Goal: Information Seeking & Learning: Learn about a topic

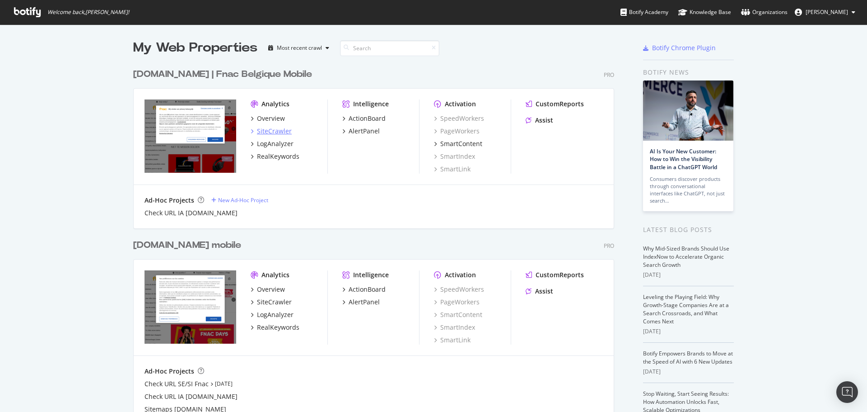
click at [265, 127] on div "SiteCrawler" at bounding box center [274, 131] width 35 height 9
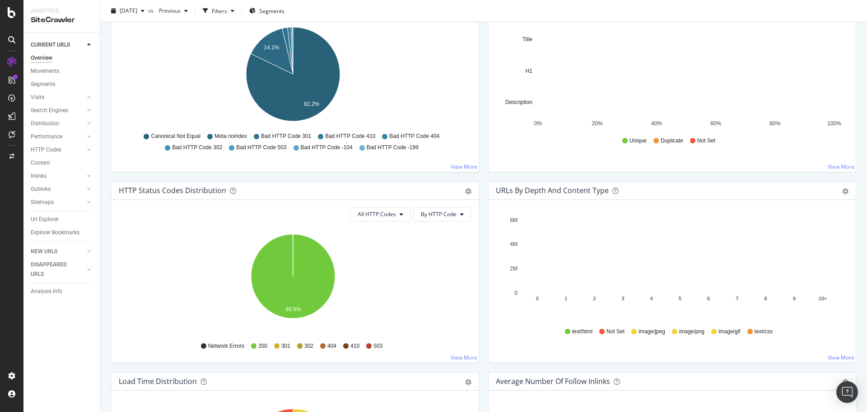
scroll to position [407, 0]
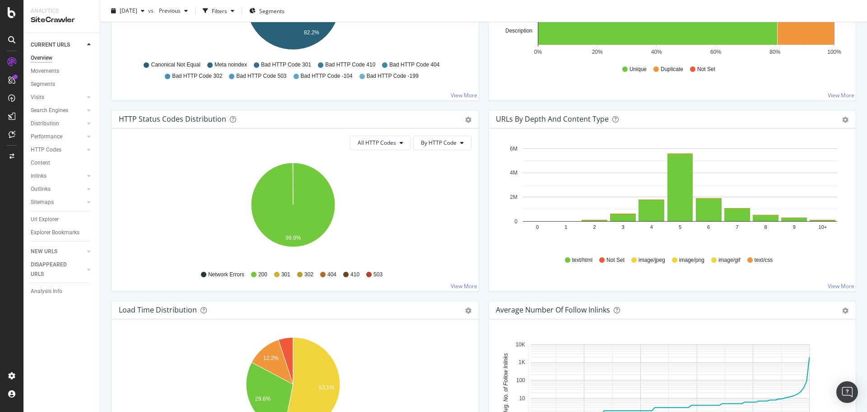
click at [471, 119] on div "HTTP Status Codes Distribution Pie Table Export as CSV Add to Custom Report" at bounding box center [295, 119] width 367 height 18
click at [466, 119] on icon "gear" at bounding box center [468, 120] width 6 height 6
click at [425, 159] on span "Table" at bounding box center [437, 154] width 82 height 12
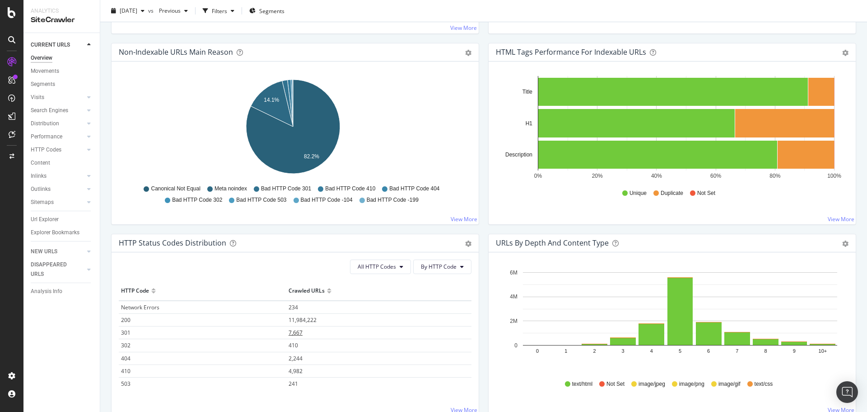
scroll to position [361, 0]
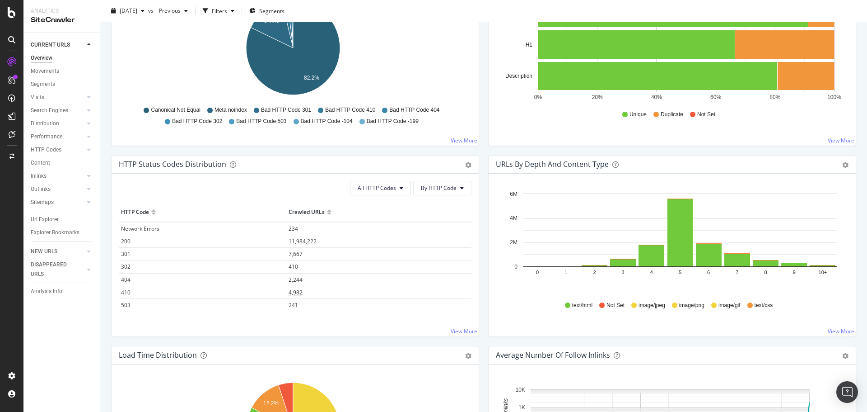
click at [301, 289] on span "4,982" at bounding box center [296, 292] width 14 height 8
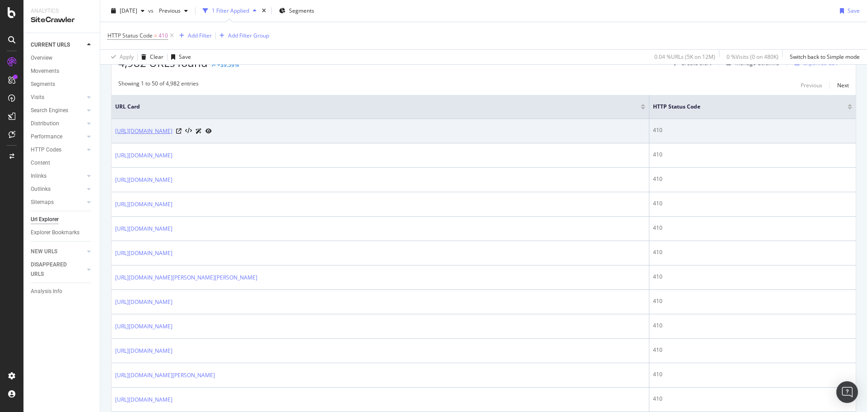
scroll to position [226, 0]
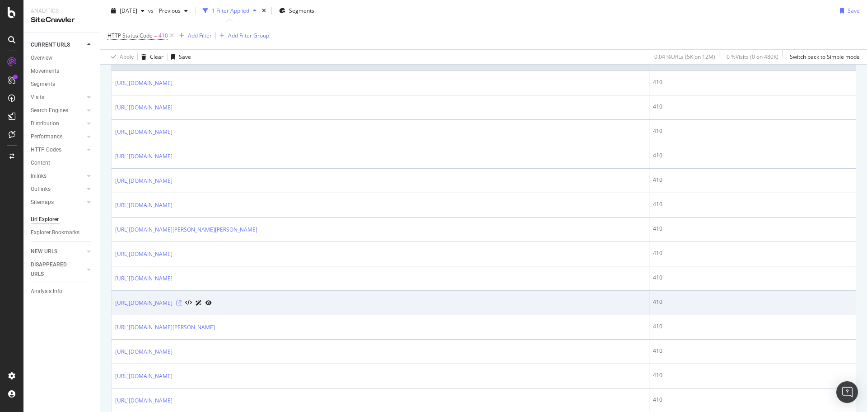
click at [182, 301] on icon at bounding box center [178, 302] width 5 height 5
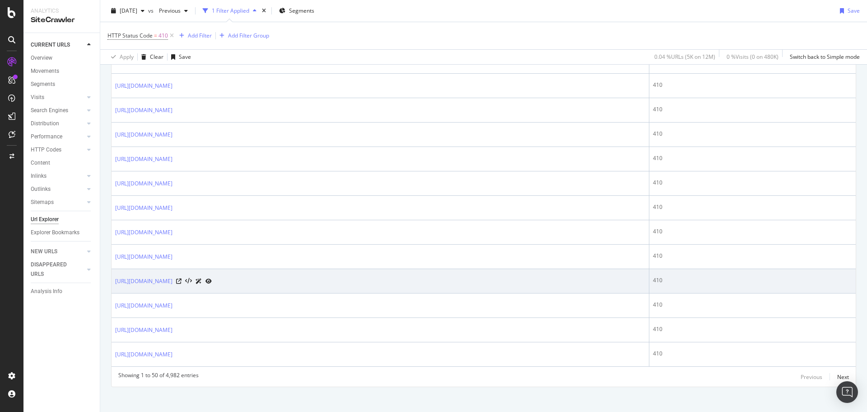
scroll to position [1166, 0]
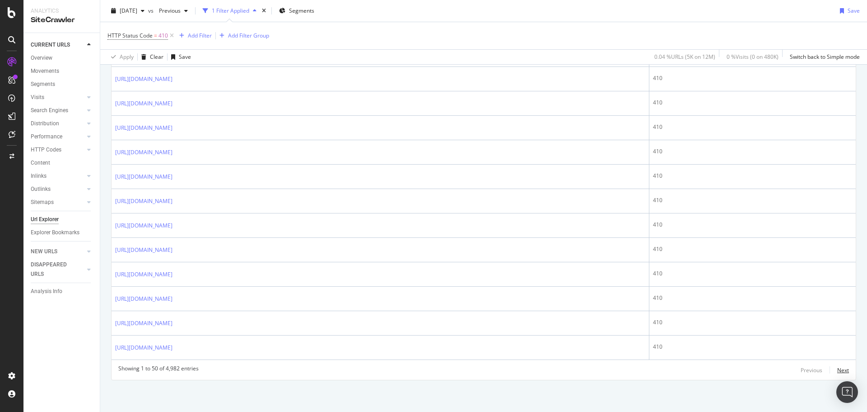
click at [838, 370] on div "Next" at bounding box center [844, 370] width 12 height 8
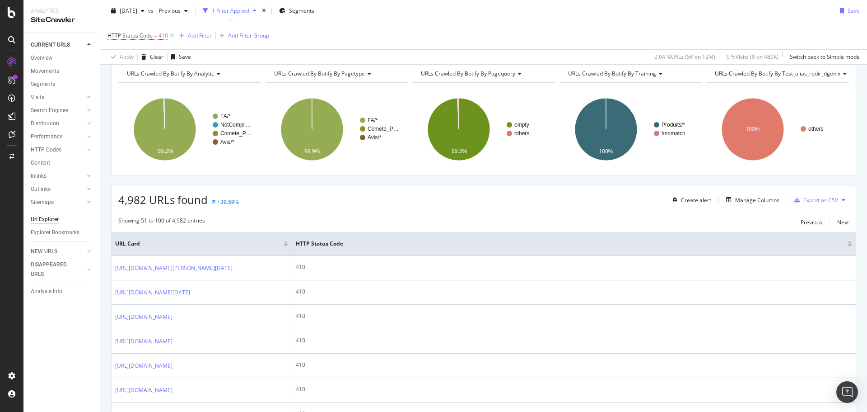
scroll to position [41, 0]
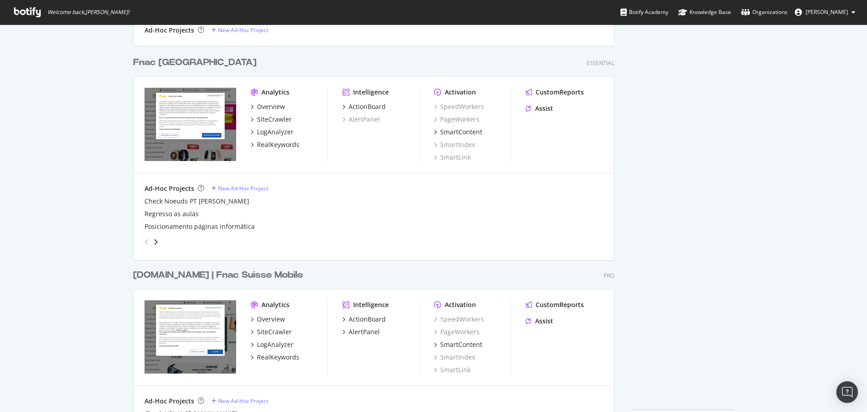
scroll to position [542, 0]
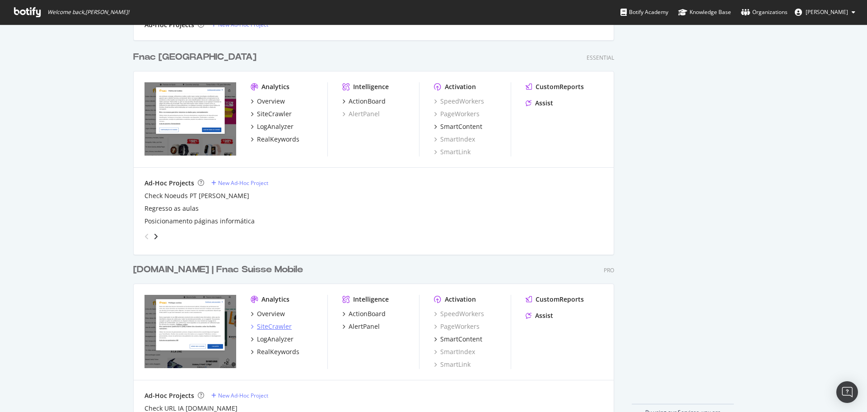
click at [269, 323] on div "SiteCrawler" at bounding box center [274, 326] width 35 height 9
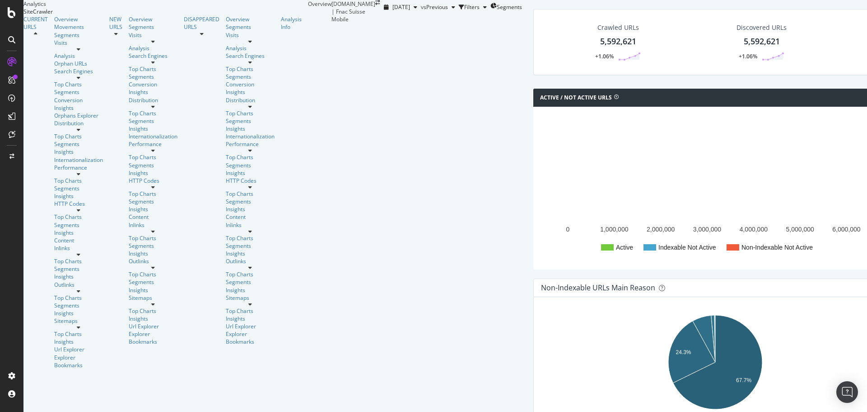
scroll to position [407, 0]
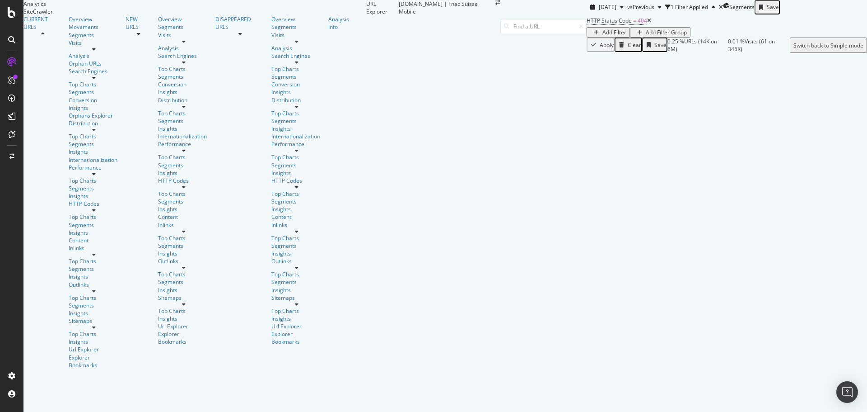
scroll to position [497, 0]
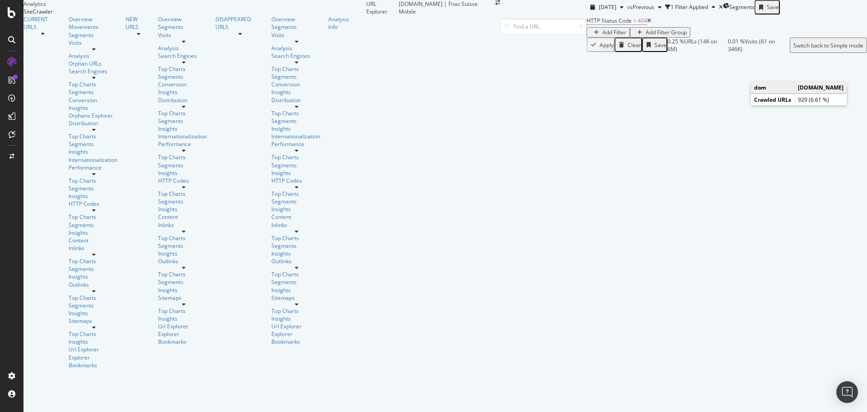
click at [648, 23] on icon at bounding box center [650, 20] width 4 height 5
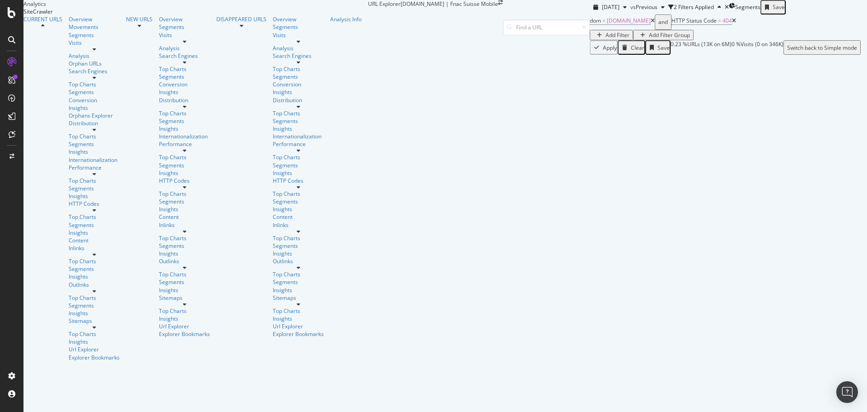
scroll to position [45, 0]
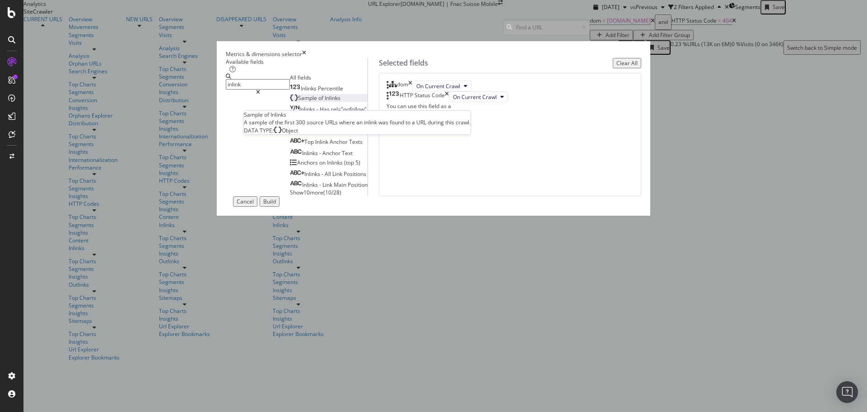
type input "inlink"
click at [341, 102] on div "Sample of Inlinks" at bounding box center [315, 98] width 51 height 8
click at [280, 206] on button "Build" at bounding box center [270, 201] width 20 height 10
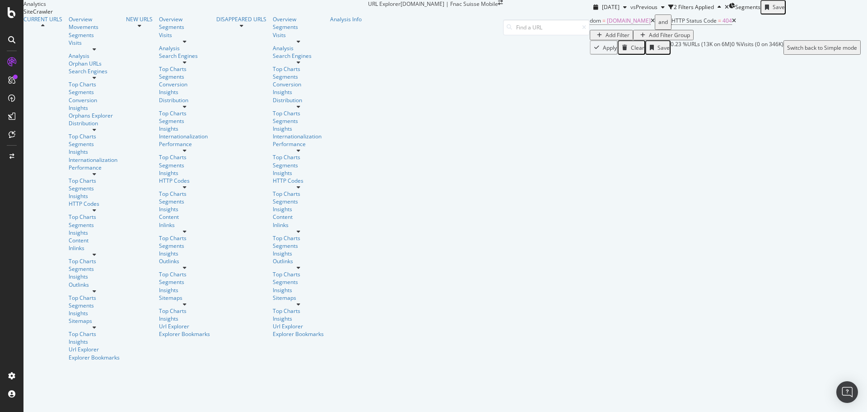
scroll to position [1995, 0]
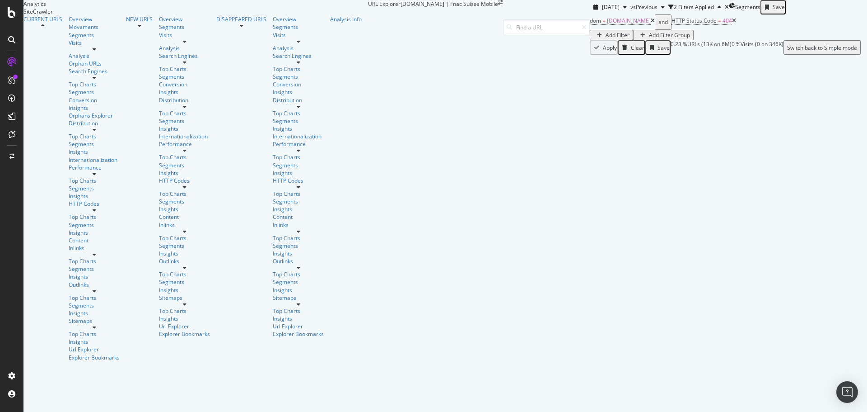
click at [594, 38] on div "button" at bounding box center [600, 35] width 12 height 5
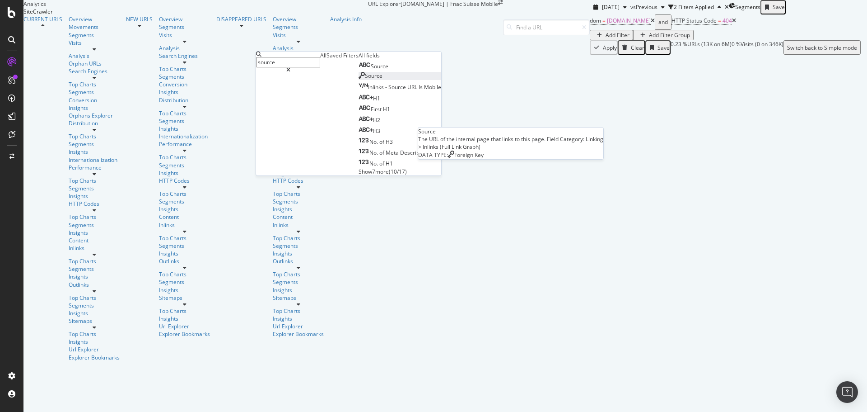
type input "source"
click at [365, 80] on span "Source" at bounding box center [374, 76] width 18 height 8
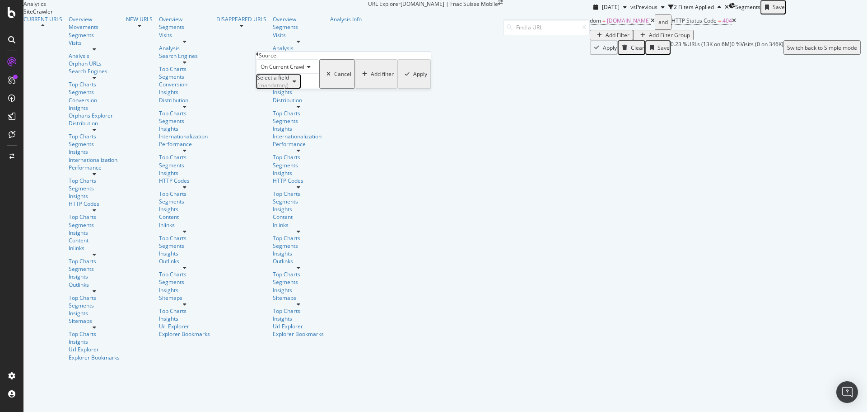
click at [289, 89] on div "(mandatory)" at bounding box center [273, 85] width 32 height 8
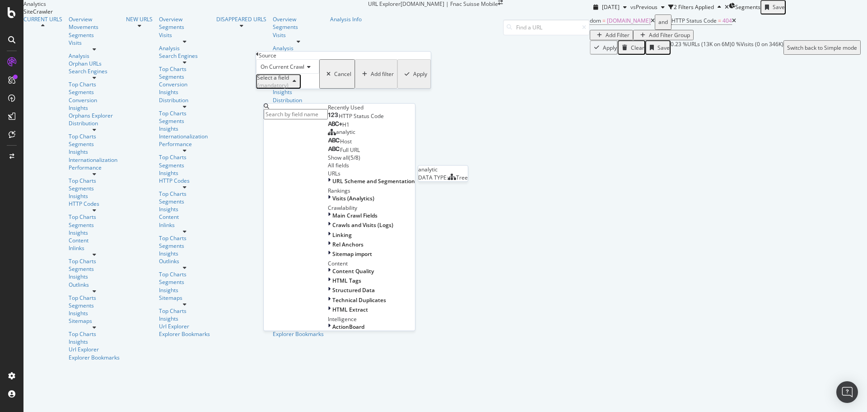
click at [336, 136] on span "analytic" at bounding box center [345, 132] width 19 height 8
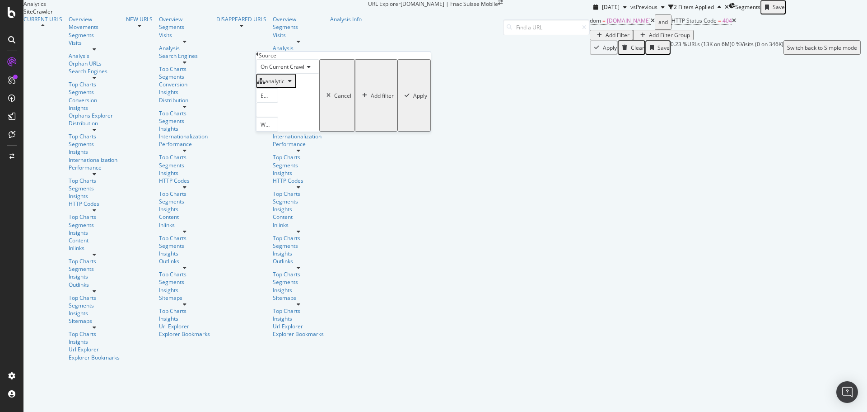
click at [278, 117] on div at bounding box center [267, 110] width 22 height 14
click at [282, 277] on span "Marque" at bounding box center [272, 281] width 20 height 8
click at [401, 98] on div "button" at bounding box center [407, 95] width 12 height 5
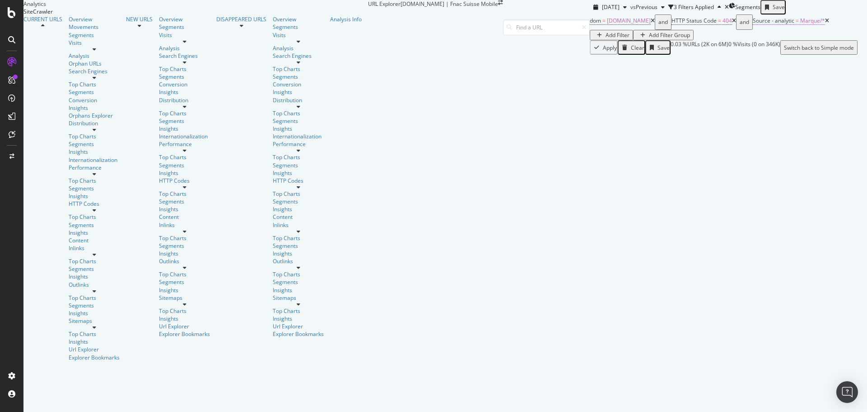
click at [801, 24] on span "Marque/*" at bounding box center [813, 21] width 25 height 8
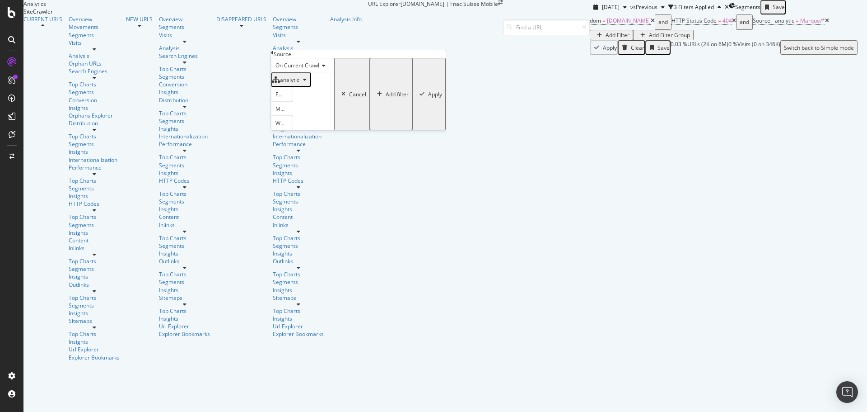
click at [302, 112] on icon at bounding box center [298, 108] width 6 height 5
click at [294, 239] on span "Select" at bounding box center [286, 243] width 16 height 8
click at [428, 98] on div "Apply" at bounding box center [435, 94] width 14 height 8
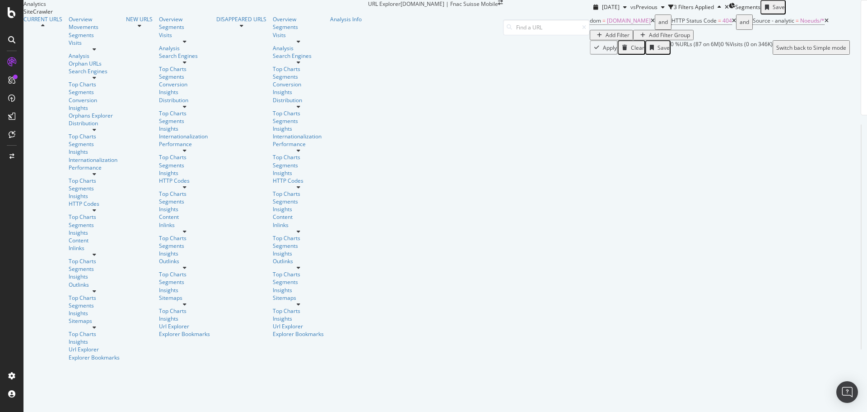
click at [590, 40] on div "dom = www.de.fnac.ch and HTTP Status Code = 404 and Source - analytic = Noeuds/…" at bounding box center [720, 27] width 260 height 26
click at [801, 24] on span "Noeuds/*" at bounding box center [813, 21] width 24 height 8
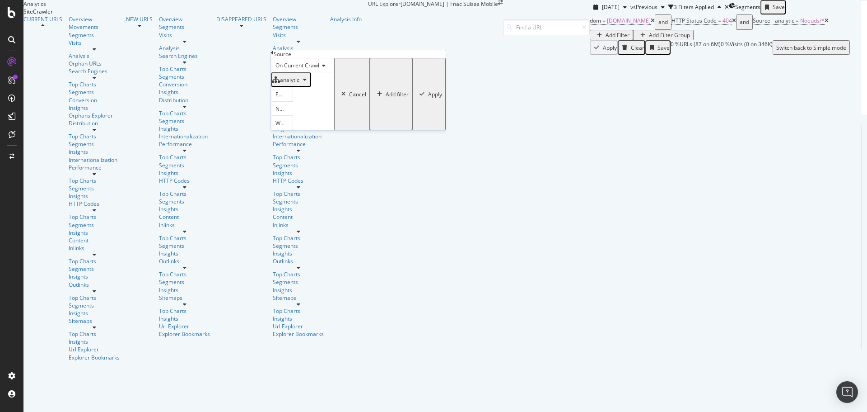
click at [293, 116] on div "Noeuds" at bounding box center [282, 108] width 22 height 14
click at [338, 286] on span "5,252 URLS" at bounding box center [323, 290] width 31 height 8
click at [428, 98] on div "Apply" at bounding box center [435, 94] width 14 height 8
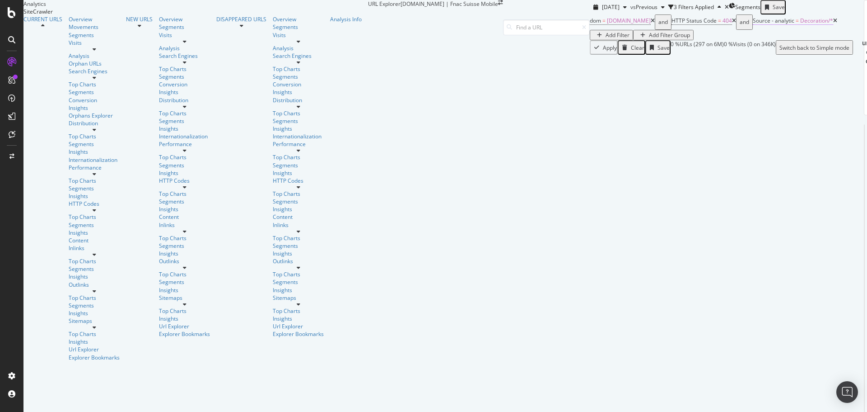
click at [801, 24] on span "Decoration/*" at bounding box center [817, 21] width 33 height 8
click at [590, 14] on div "2025 Jul. 31st vs Previous 3 Filters Applied Segments Save" at bounding box center [721, 7] width 263 height 14
click at [801, 24] on span "Decoration/*" at bounding box center [817, 21] width 33 height 8
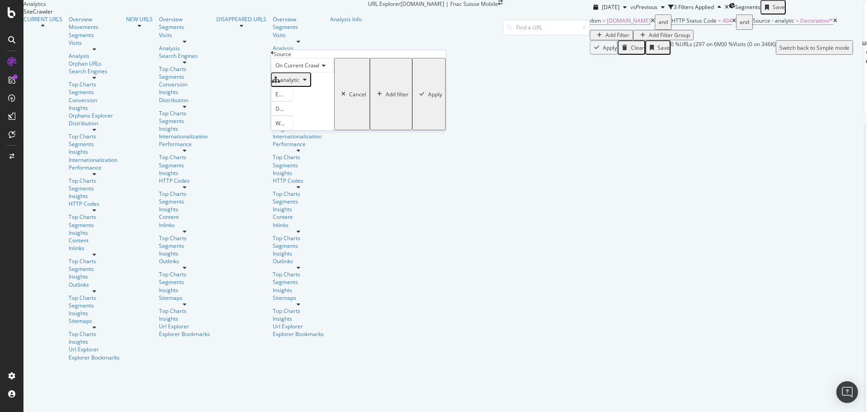
click at [293, 97] on icon at bounding box center [293, 94] width 6 height 5
click at [288, 127] on span "Not Equal" at bounding box center [281, 119] width 14 height 15
click at [310, 112] on icon at bounding box center [307, 108] width 6 height 5
click at [293, 101] on div "Not Equal" at bounding box center [282, 94] width 22 height 14
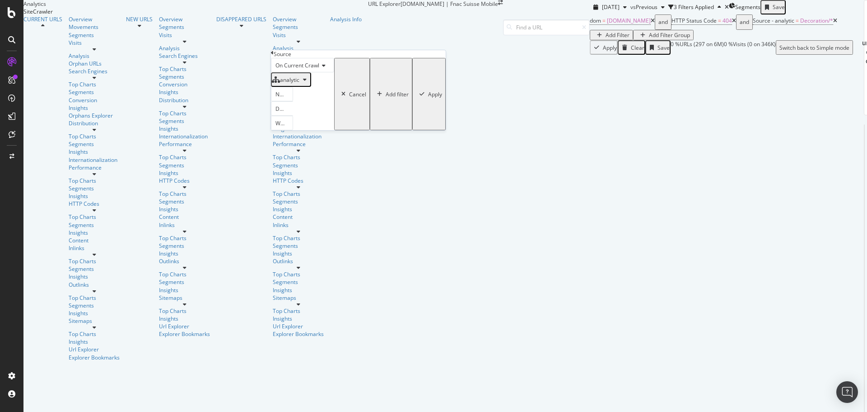
click at [428, 98] on div "Apply" at bounding box center [435, 94] width 14 height 8
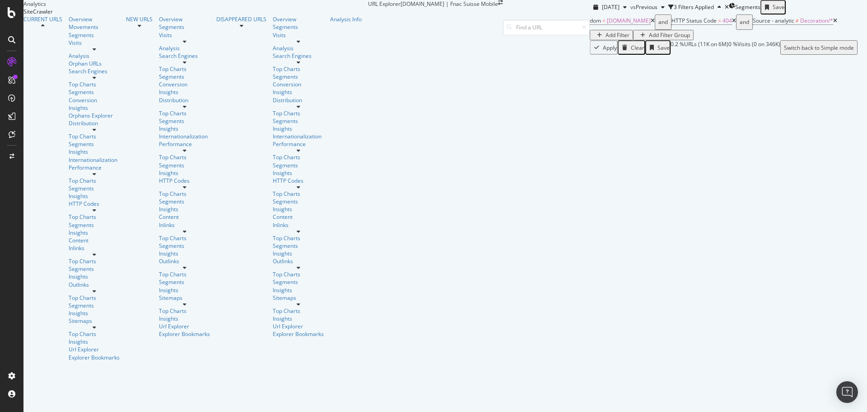
scroll to position [136, 0]
drag, startPoint x: 51, startPoint y: 352, endPoint x: 403, endPoint y: 126, distance: 419.0
click at [867, 234] on div "Showing 101 to 150 of 11,372 entries Previous Next" at bounding box center [876, 253] width 14 height 39
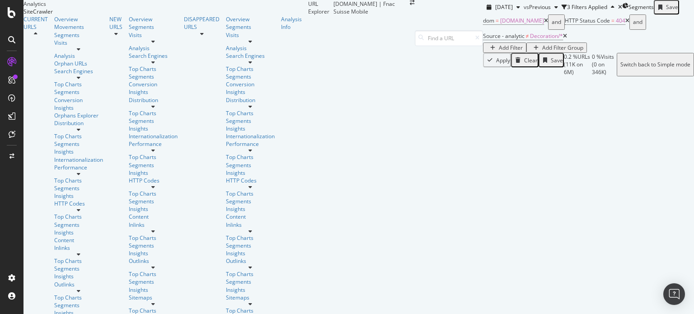
scroll to position [0, 0]
click at [563, 39] on icon at bounding box center [565, 35] width 4 height 5
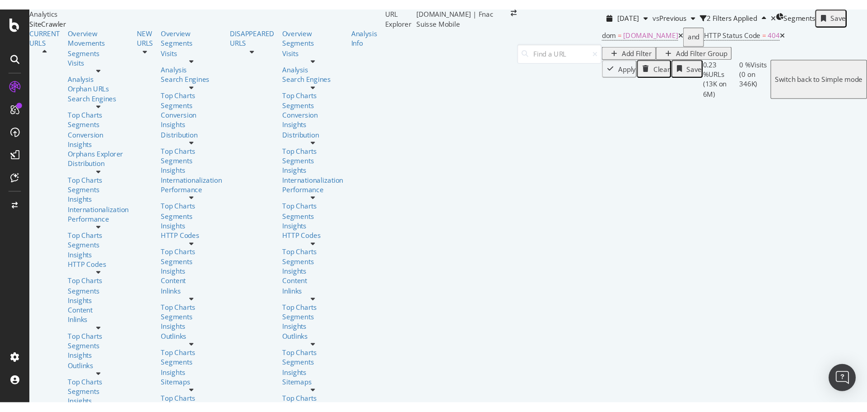
scroll to position [114, 0]
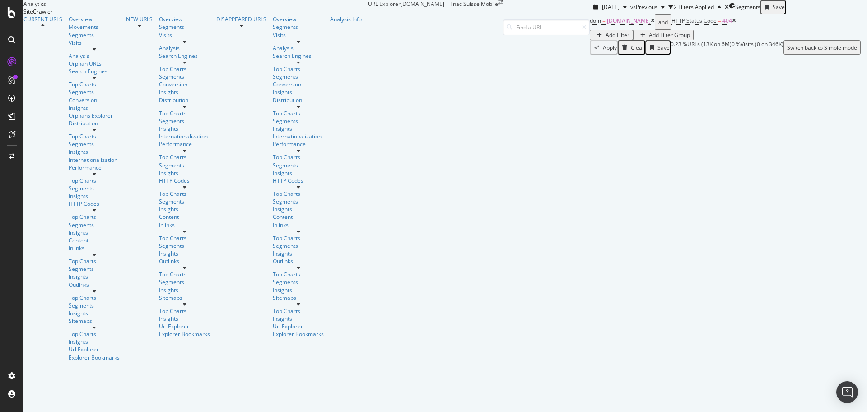
scroll to position [0, 0]
click at [590, 19] on input at bounding box center [546, 27] width 87 height 16
click at [594, 38] on div "button" at bounding box center [600, 35] width 12 height 5
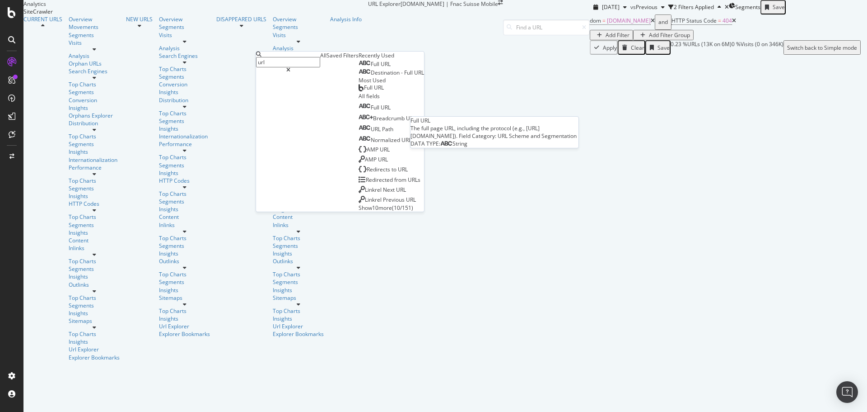
type input "url"
click at [359, 68] on div "Full URL" at bounding box center [375, 64] width 32 height 7
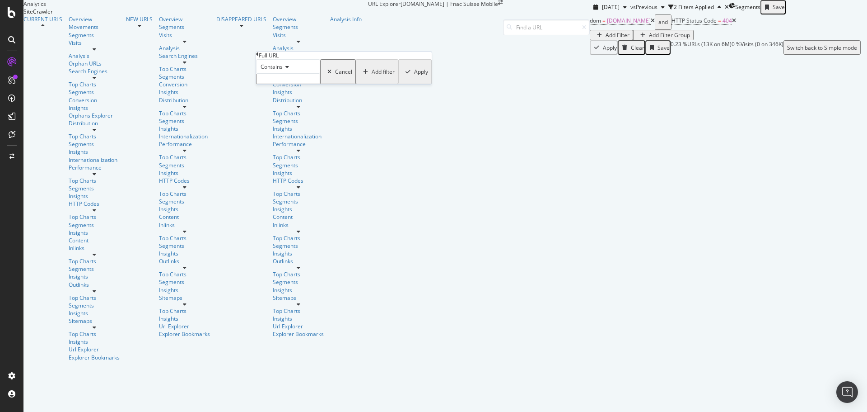
click at [305, 84] on input "text" at bounding box center [288, 79] width 64 height 10
paste input "a5902115"
type input "a5902115"
click at [414, 78] on div "Apply" at bounding box center [421, 74] width 14 height 8
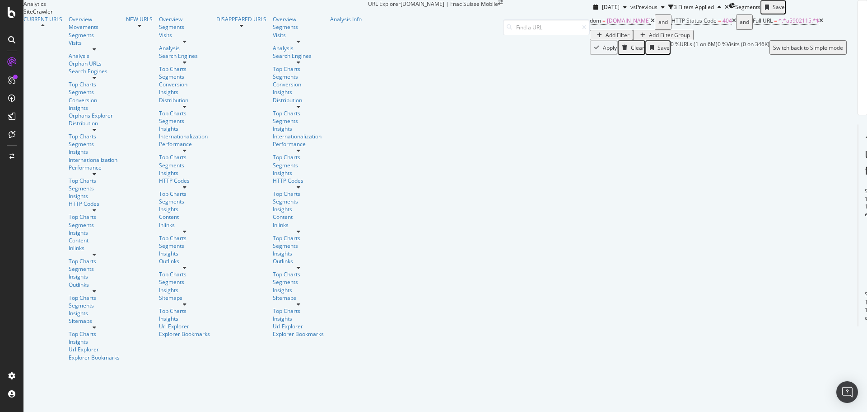
click at [820, 23] on icon at bounding box center [822, 20] width 4 height 5
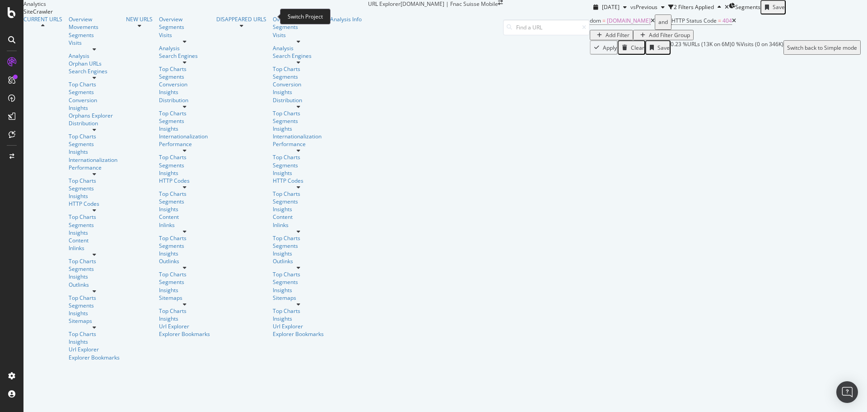
click at [498, 5] on icon "arrow-right-arrow-left" at bounding box center [500, 2] width 5 height 5
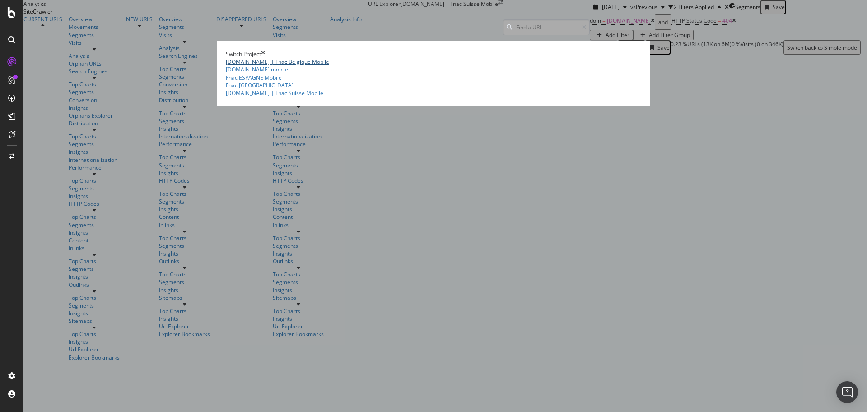
click at [226, 61] on link "fnac.be | Fnac Belgique Mobile" at bounding box center [277, 62] width 103 height 8
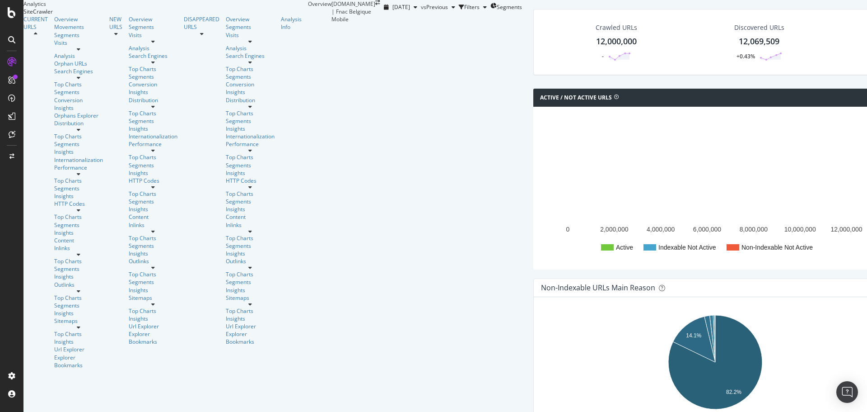
scroll to position [271, 0]
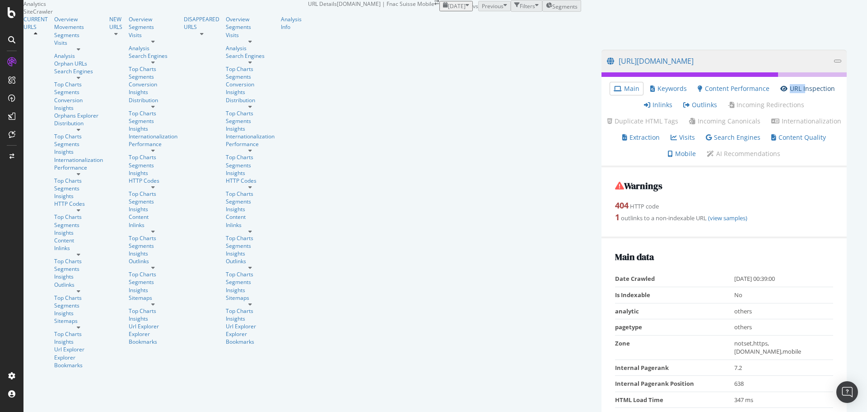
drag, startPoint x: 301, startPoint y: 134, endPoint x: 317, endPoint y: 137, distance: 16.0
click at [781, 93] on link "URL Inspection" at bounding box center [808, 88] width 55 height 9
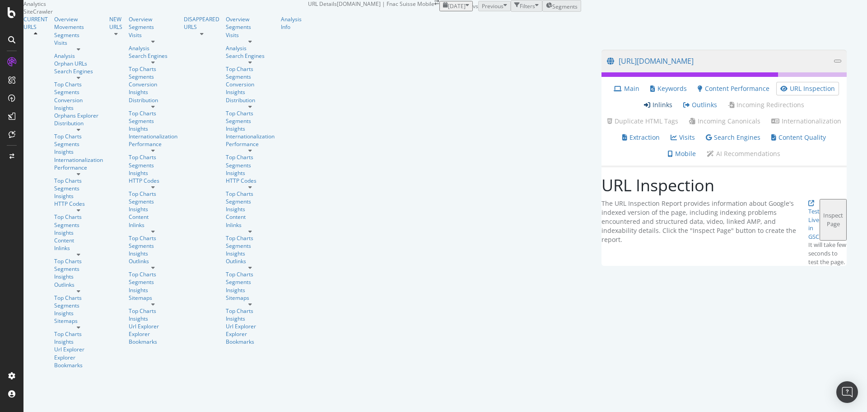
click at [644, 109] on link "Inlinks" at bounding box center [658, 104] width 28 height 9
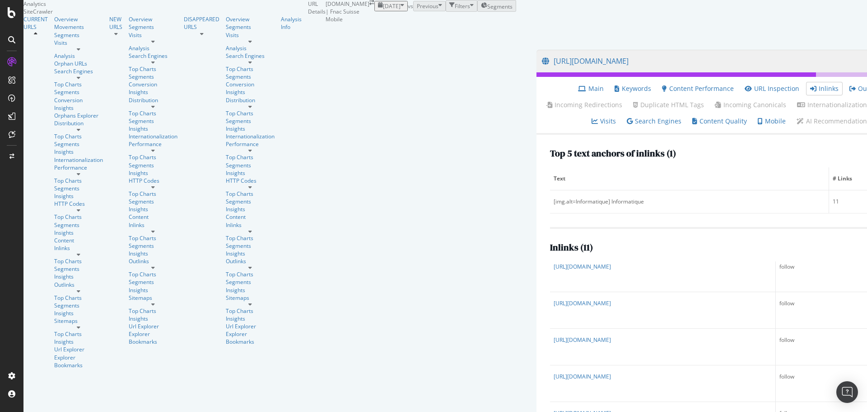
scroll to position [64, 0]
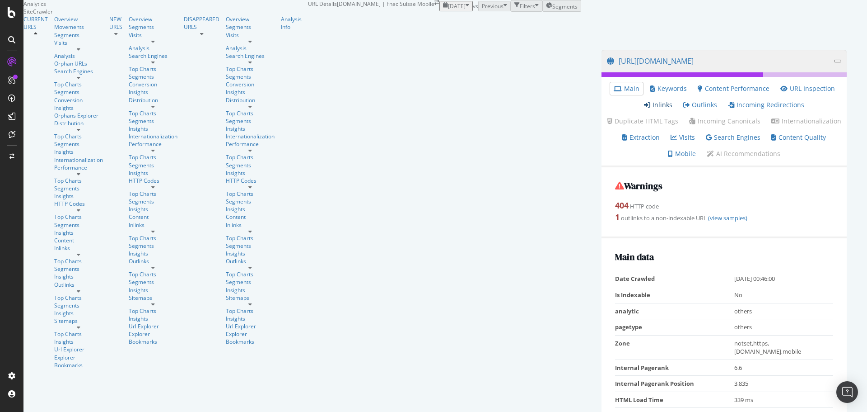
click at [644, 109] on link "Inlinks" at bounding box center [658, 104] width 28 height 9
